Goal: Task Accomplishment & Management: Use online tool/utility

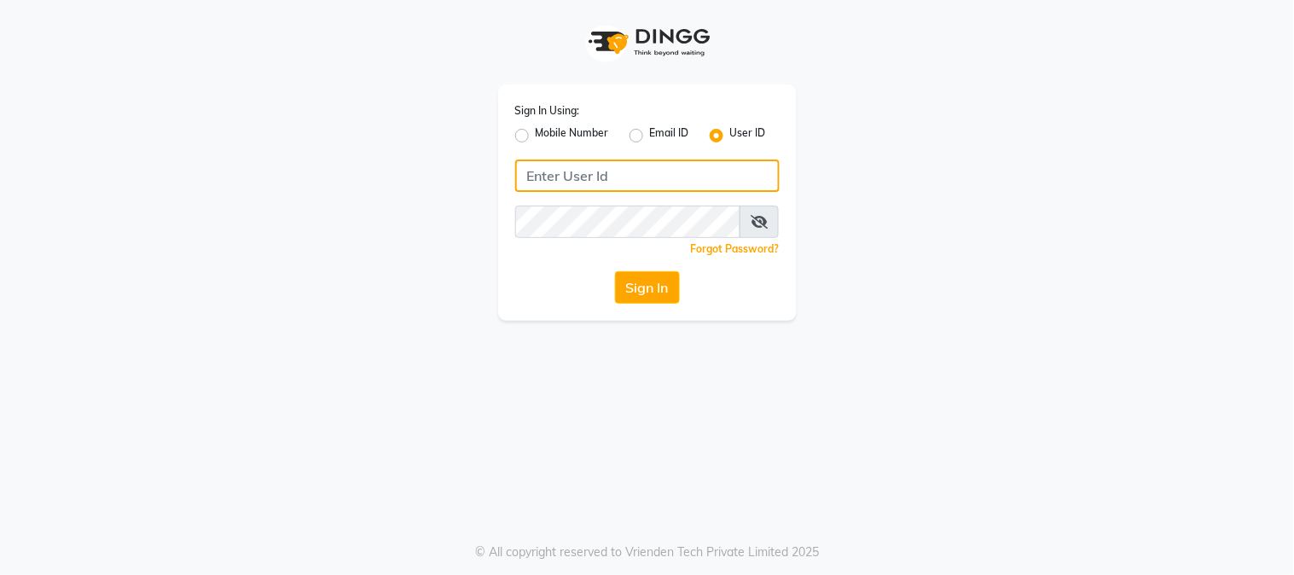
click at [652, 181] on input "Username" at bounding box center [647, 176] width 265 height 32
type input "[PERSON_NAME]"
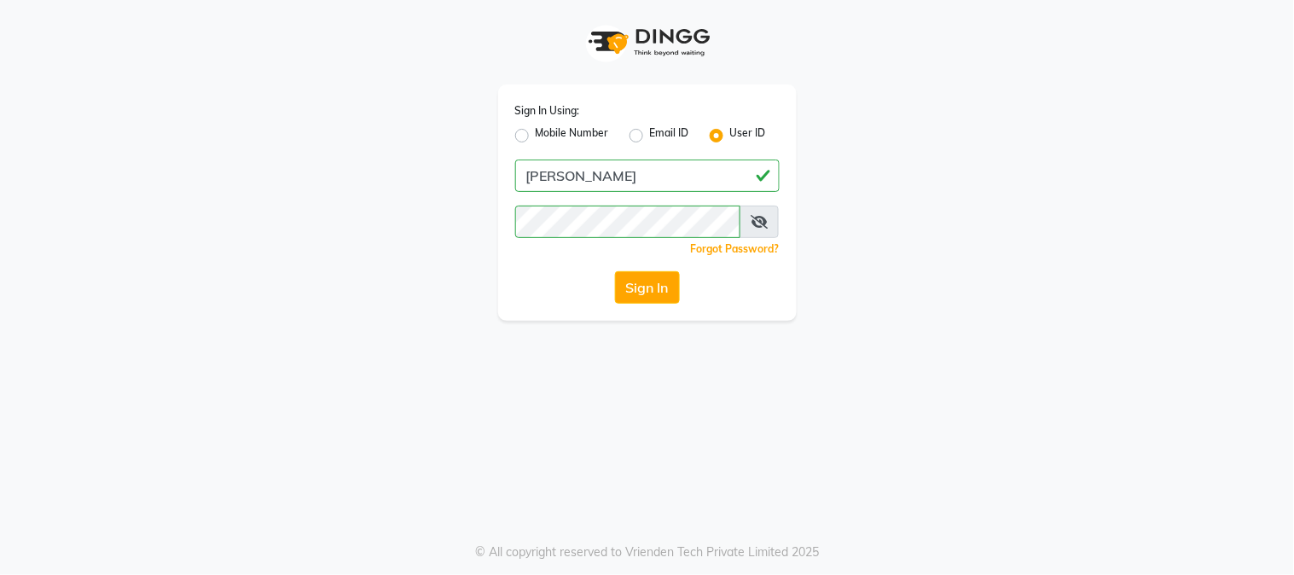
click at [753, 220] on icon at bounding box center [759, 222] width 17 height 14
click at [650, 278] on button "Sign In" at bounding box center [647, 287] width 65 height 32
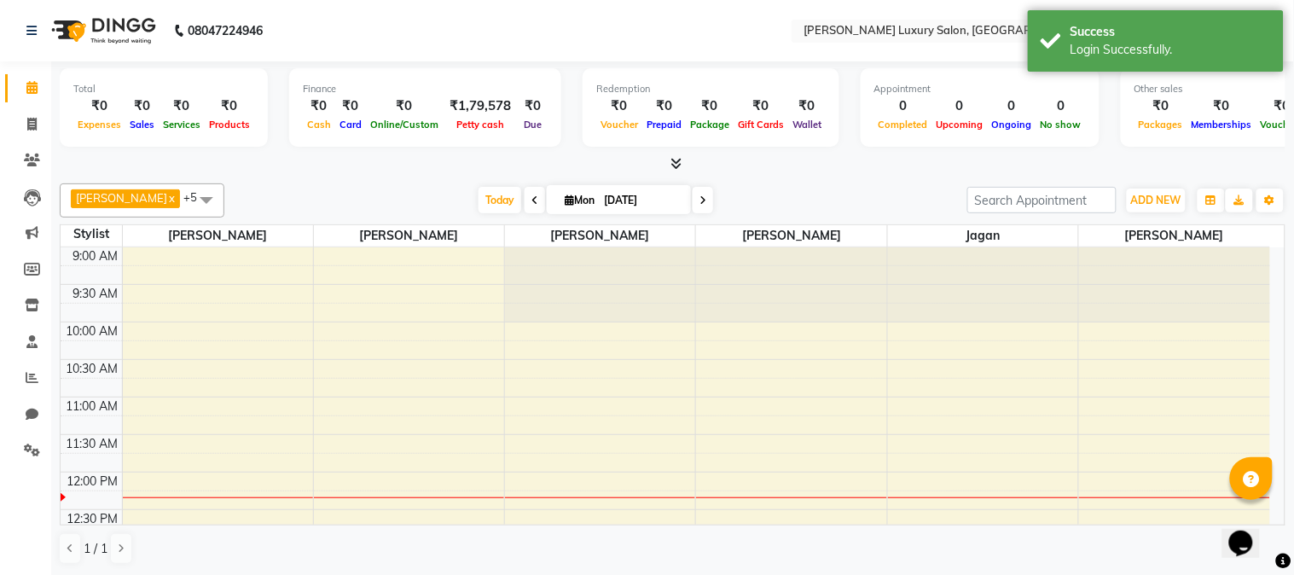
click at [274, 162] on div at bounding box center [673, 164] width 1226 height 18
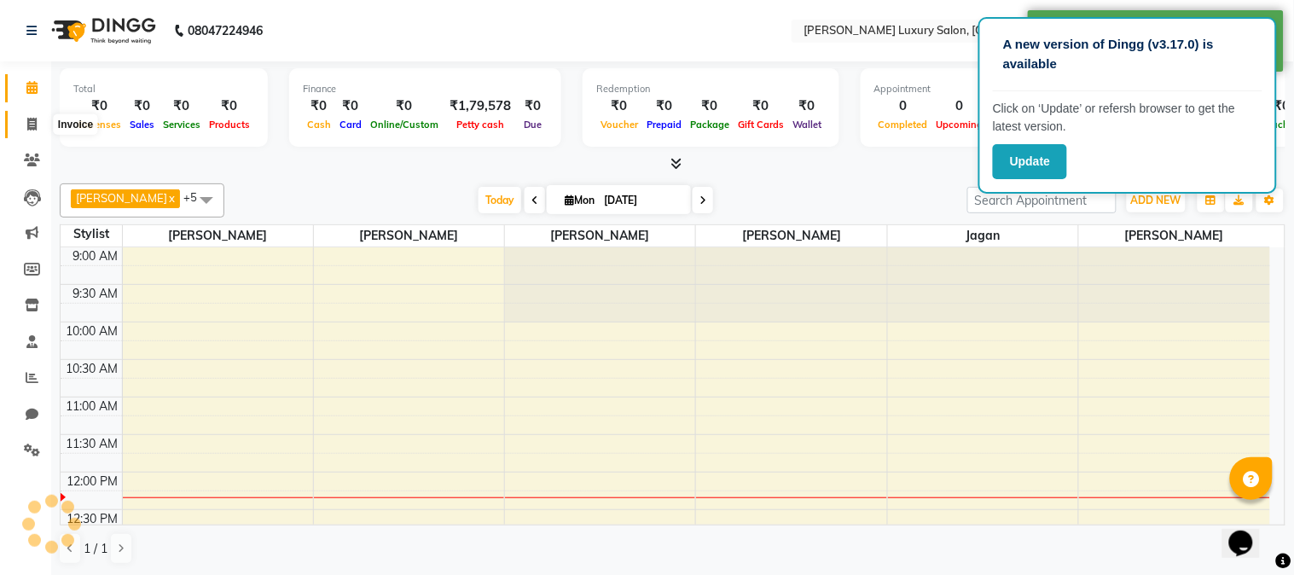
click at [19, 122] on span at bounding box center [32, 125] width 30 height 20
select select "7752"
select select "service"
